Goal: Find specific page/section: Find specific page/section

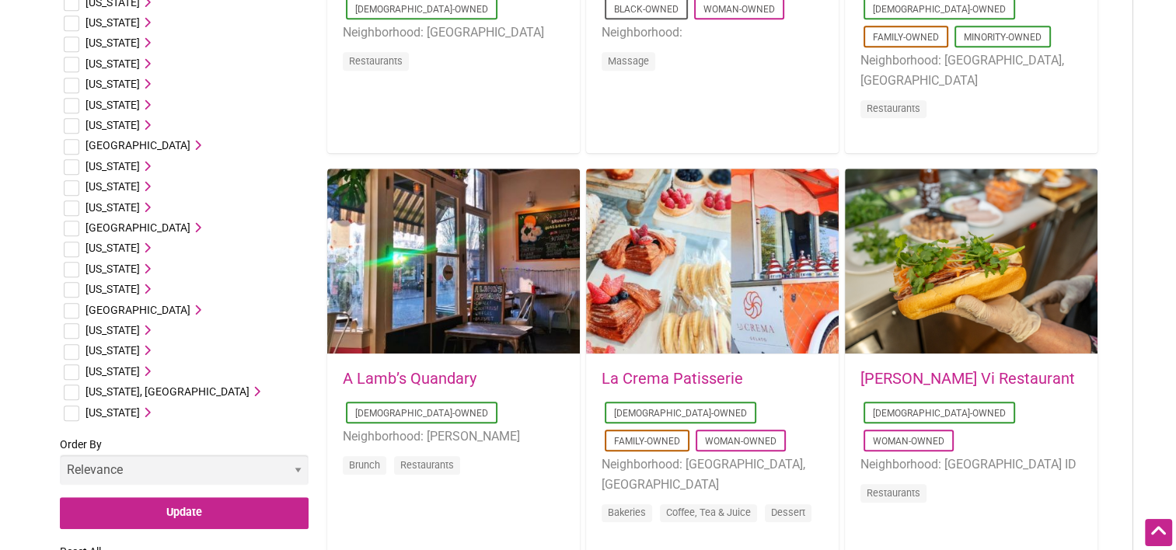
scroll to position [855, 0]
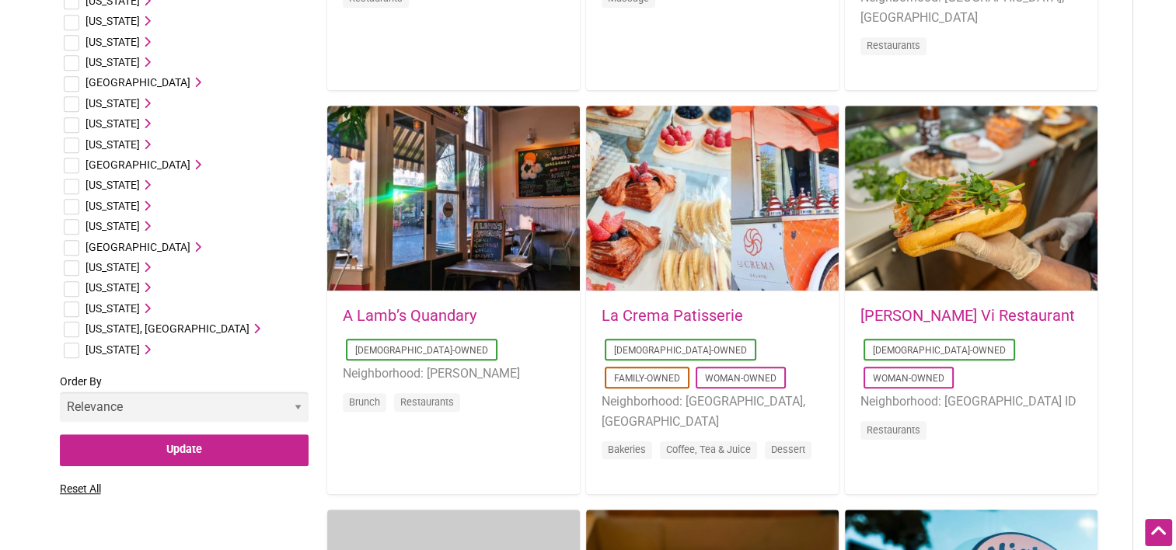
click at [72, 307] on input "checkbox" at bounding box center [72, 310] width 16 height 16
checkbox input "true"
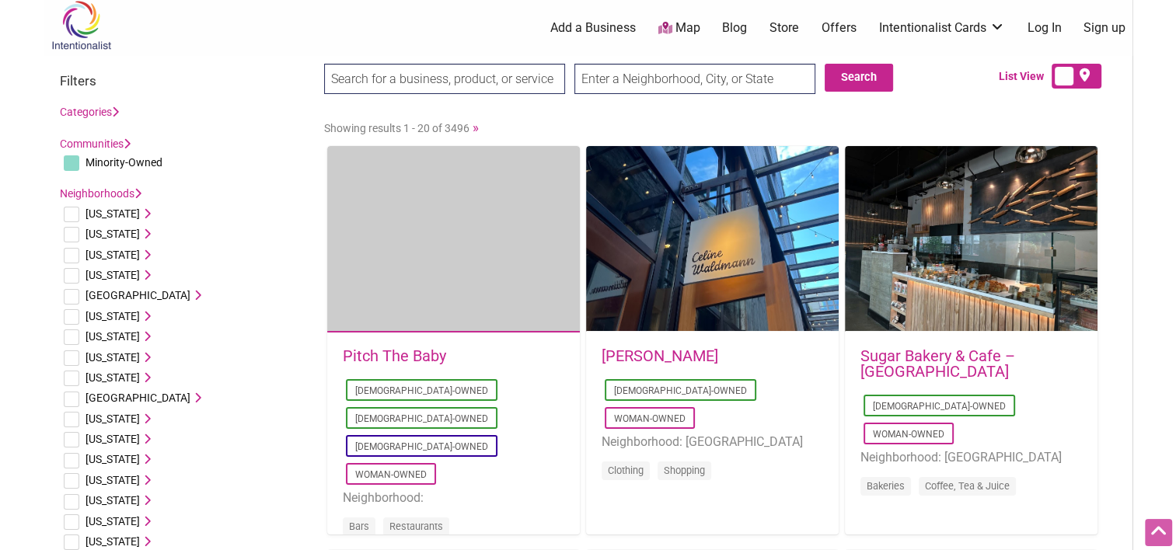
scroll to position [0, 0]
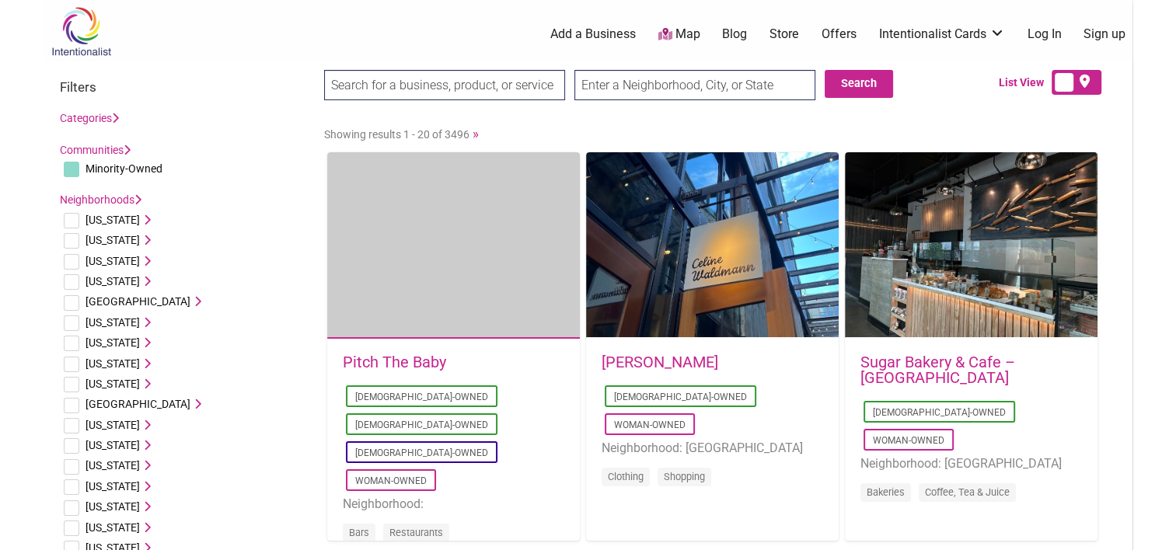
click at [78, 42] on img at bounding box center [81, 31] width 74 height 51
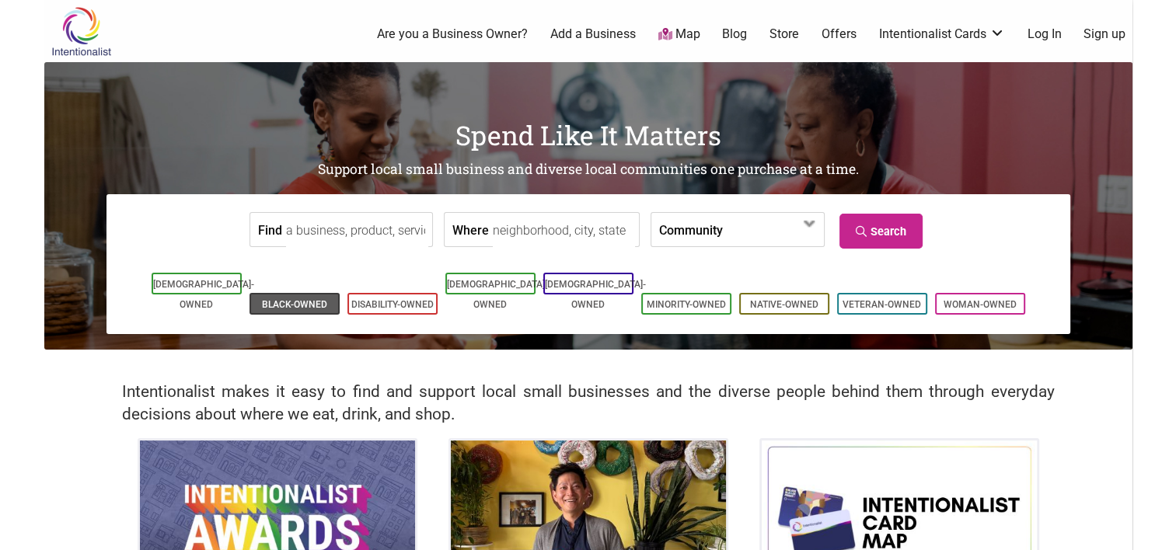
click at [289, 293] on li "Black-Owned" at bounding box center [294, 304] width 90 height 22
click at [294, 299] on link "Black-Owned" at bounding box center [294, 304] width 65 height 11
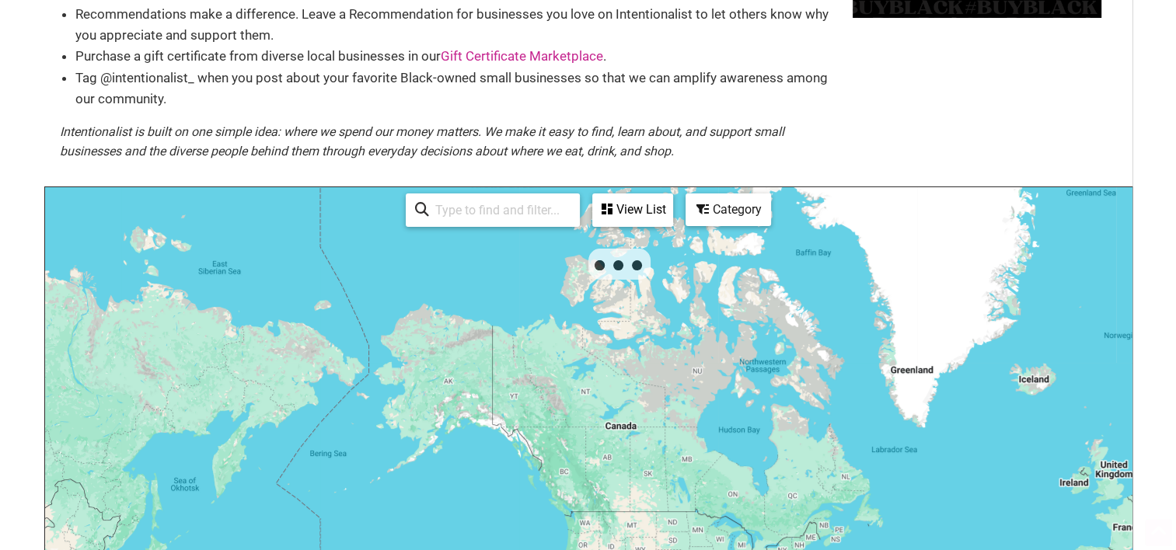
scroll to position [311, 0]
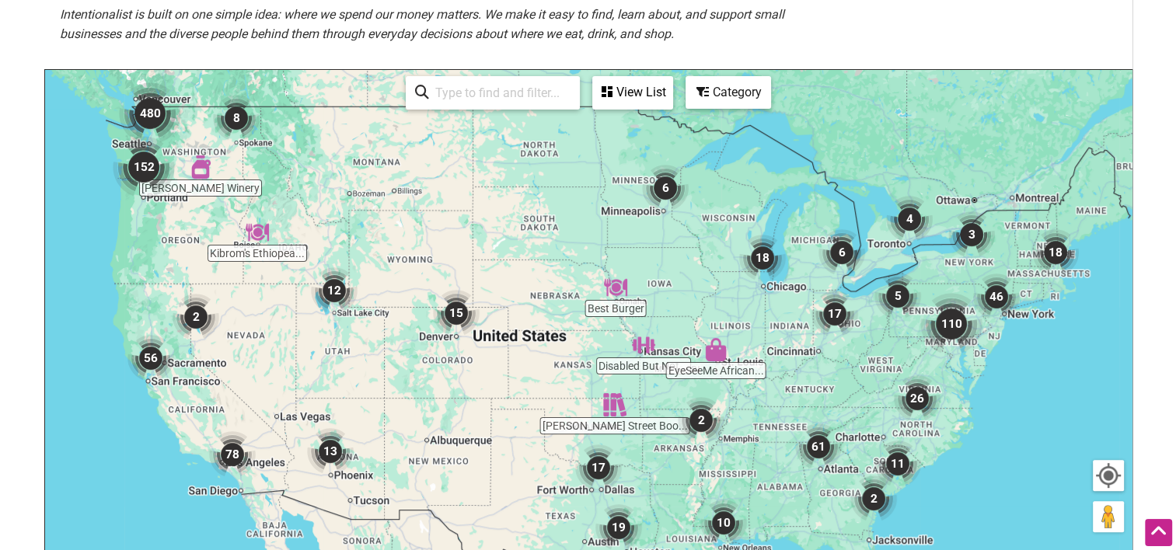
click at [144, 171] on img "152" at bounding box center [144, 167] width 62 height 62
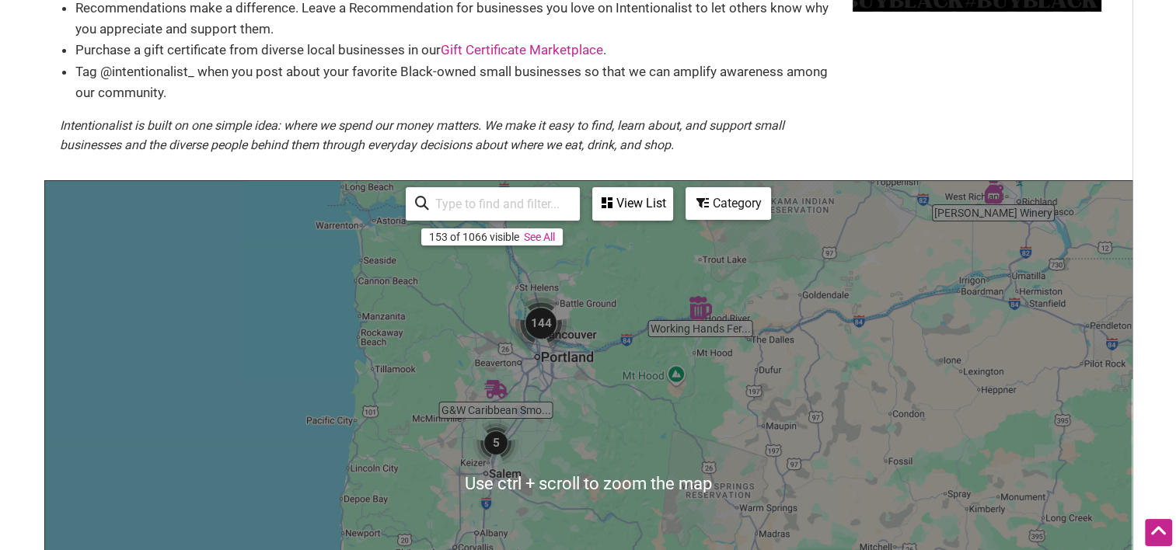
scroll to position [155, 0]
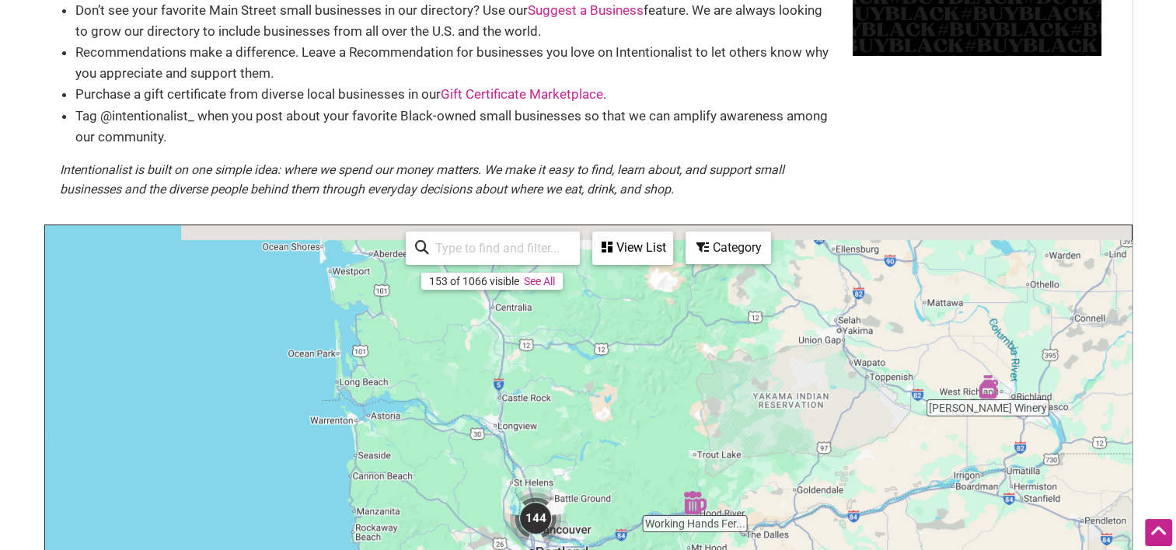
drag, startPoint x: 605, startPoint y: 353, endPoint x: 600, endPoint y: 504, distance: 150.9
click at [600, 504] on div "To navigate, press the arrow keys." at bounding box center [588, 527] width 1086 height 605
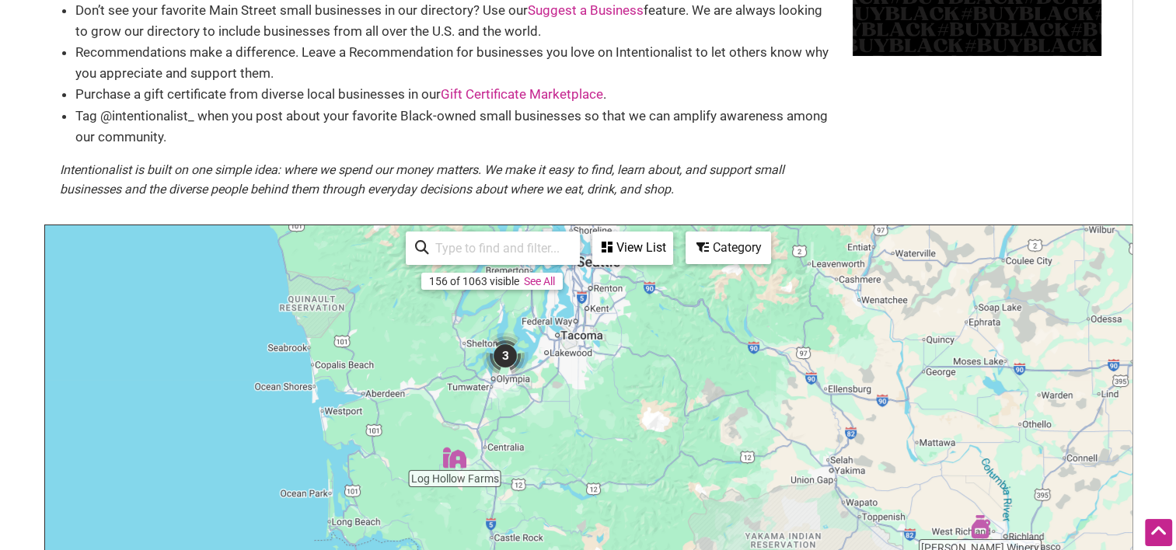
drag, startPoint x: 624, startPoint y: 367, endPoint x: 619, endPoint y: 522, distance: 155.5
click at [619, 525] on div "To navigate, press the arrow keys." at bounding box center [588, 527] width 1086 height 605
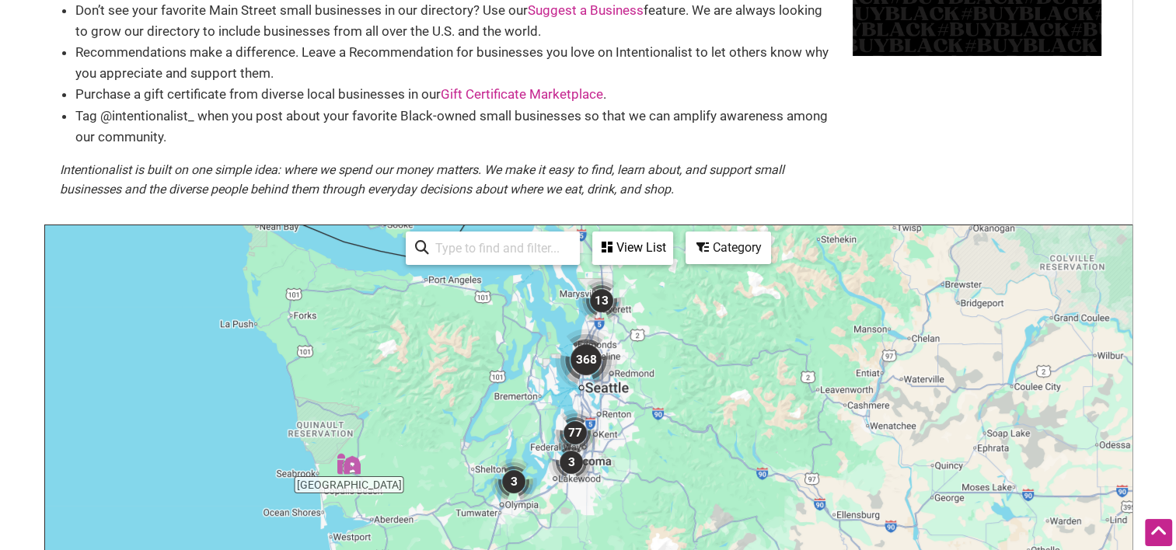
drag, startPoint x: 619, startPoint y: 450, endPoint x: 623, endPoint y: 500, distance: 50.6
click at [623, 500] on div "To navigate, press the arrow keys." at bounding box center [588, 527] width 1086 height 605
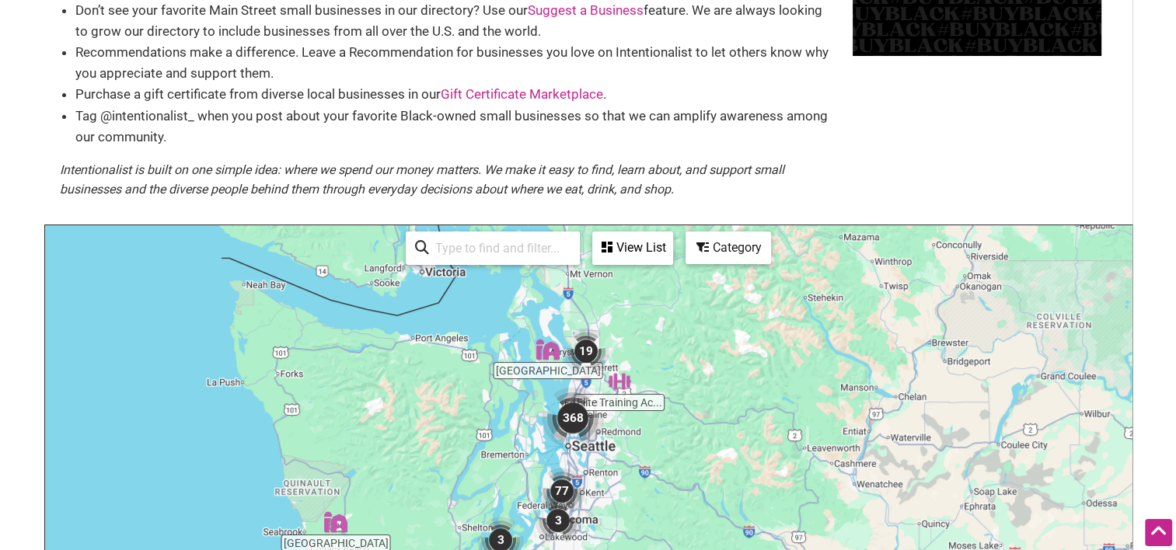
drag, startPoint x: 716, startPoint y: 378, endPoint x: 703, endPoint y: 440, distance: 62.8
click at [703, 440] on div "To navigate, press the arrow keys." at bounding box center [588, 527] width 1086 height 605
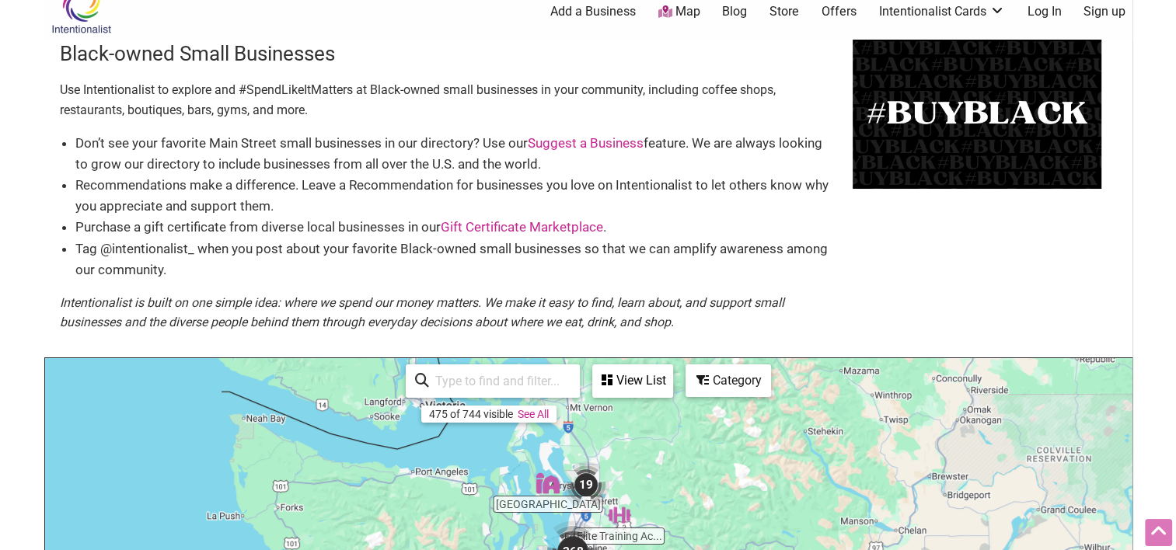
scroll to position [0, 0]
